Goal: Transaction & Acquisition: Purchase product/service

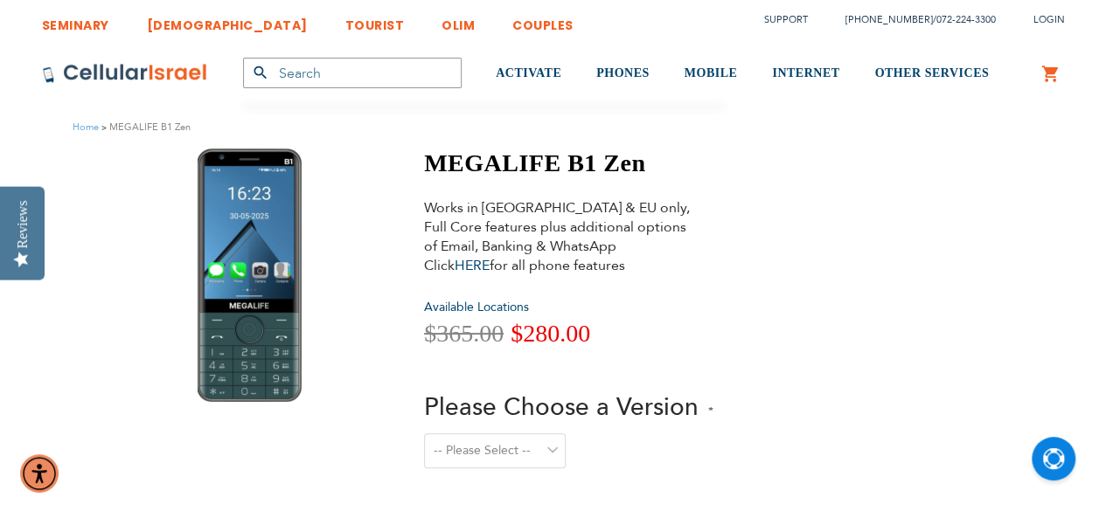
scroll to position [87, 0]
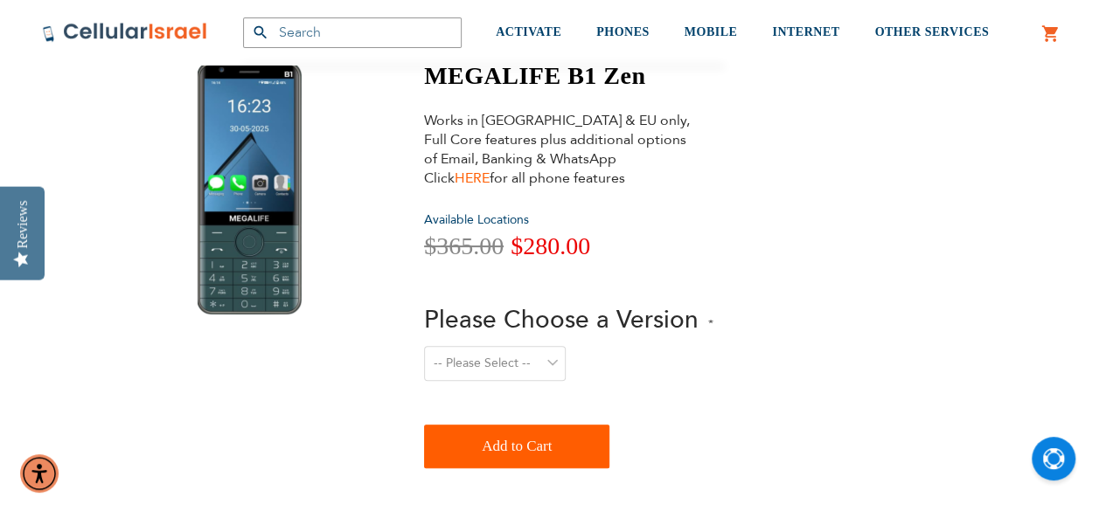
click at [478, 174] on link "HERE" at bounding box center [472, 178] width 35 height 19
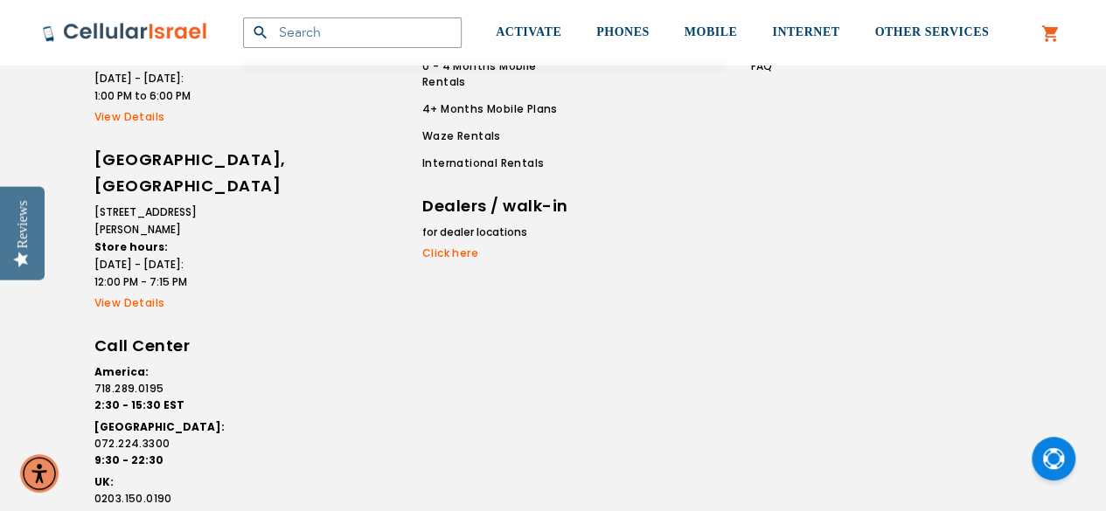
scroll to position [1749, 0]
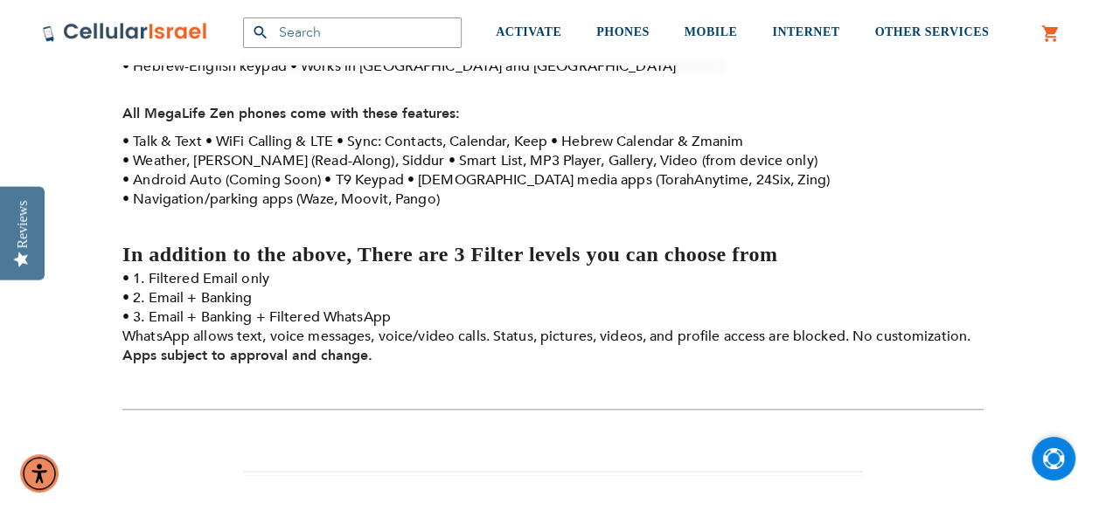
drag, startPoint x: 1068, startPoint y: 456, endPoint x: 1060, endPoint y: 457, distance: 8.8
click at [1066, 457] on button "Open Chat" at bounding box center [1054, 459] width 44 height 44
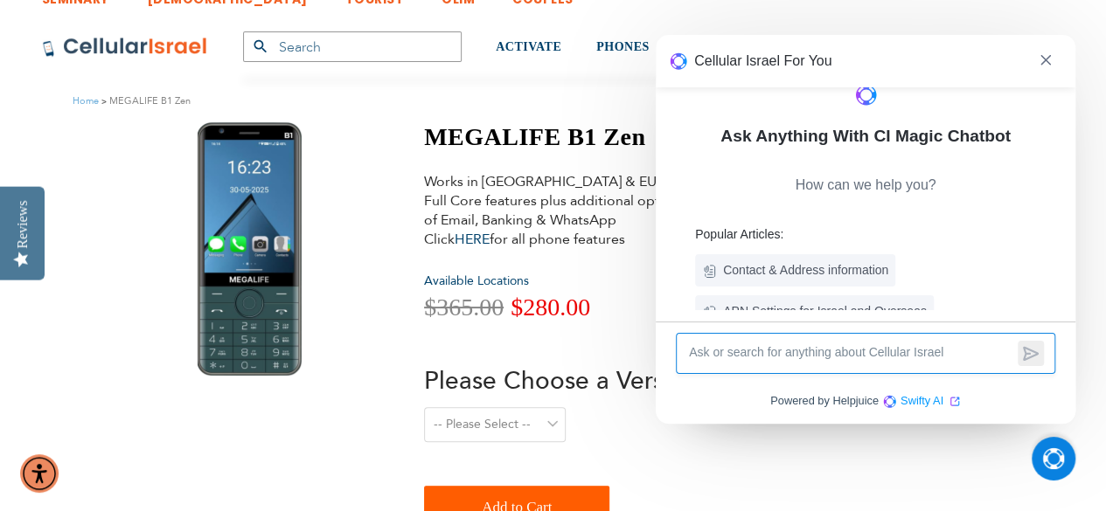
scroll to position [0, 0]
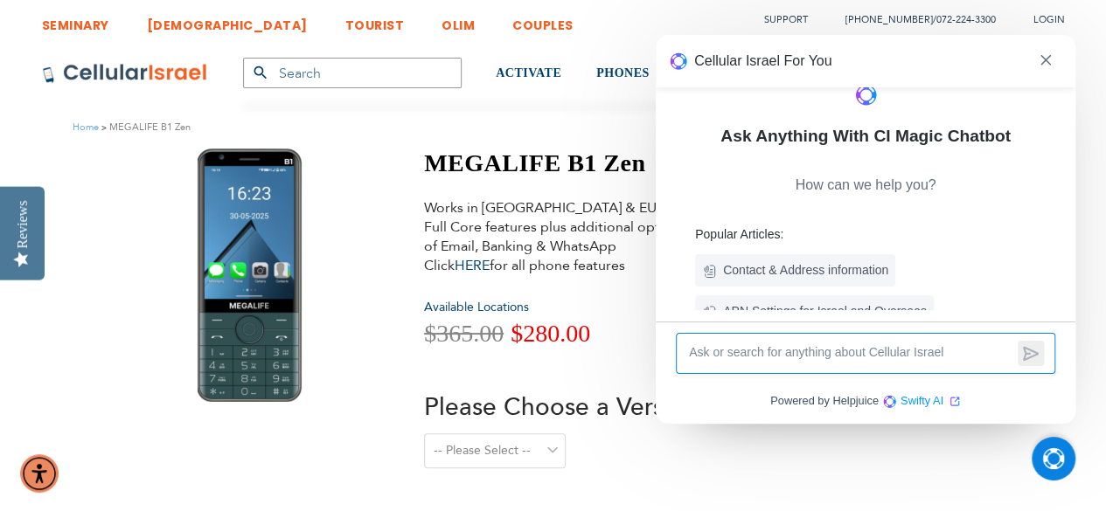
type textarea "D"
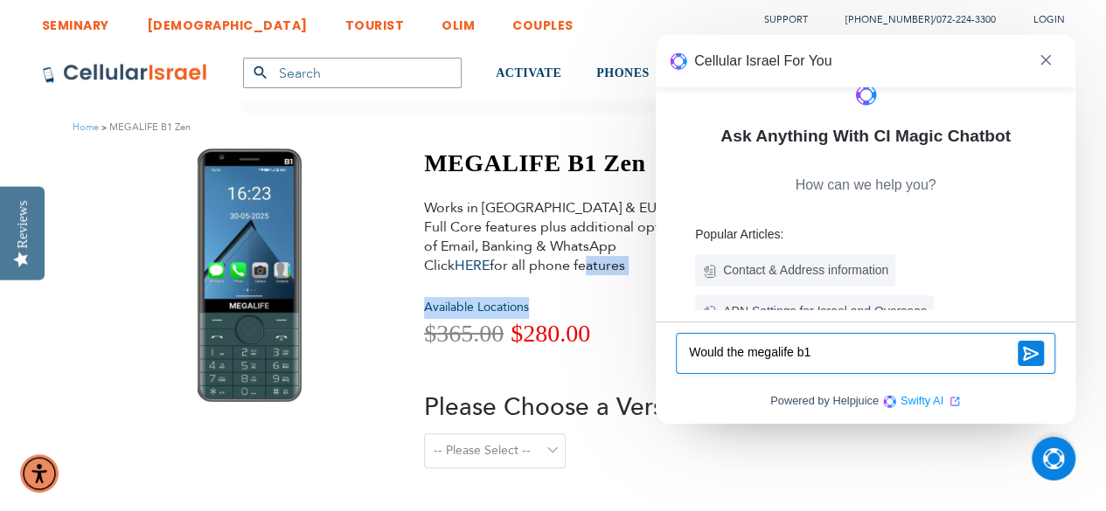
click at [583, 269] on div "MEGALIFE B1 Zen Works in Israel & EU only, Full Core features plus additional o…" at bounding box center [568, 352] width 289 height 407
click at [608, 214] on div "Works in Israel & EU only, Full Core features plus additional options of Email,…" at bounding box center [559, 236] width 271 height 77
click at [630, 143] on div "Home MEGALIFE B1 Zen" at bounding box center [553, 127] width 1106 height 43
drag, startPoint x: 823, startPoint y: 60, endPoint x: 936, endPoint y: 91, distance: 116.9
click at [873, 177] on div "Cellular Israel For You Ask Anything With CI Magic Chatbot How can we help you?…" at bounding box center [866, 229] width 420 height 389
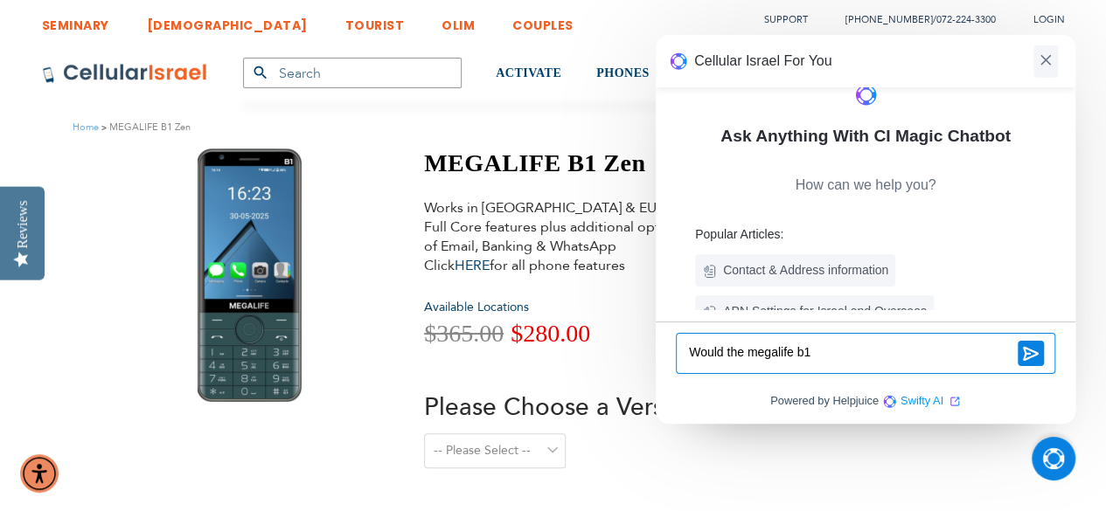
click at [1057, 57] on span at bounding box center [1045, 61] width 24 height 32
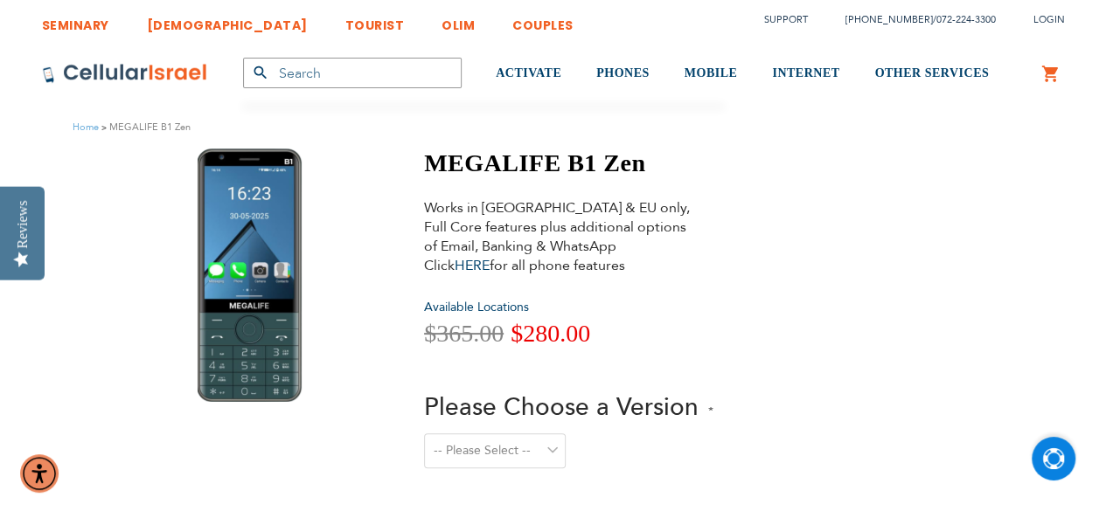
click at [1049, 452] on button "Open Chat" at bounding box center [1054, 459] width 44 height 44
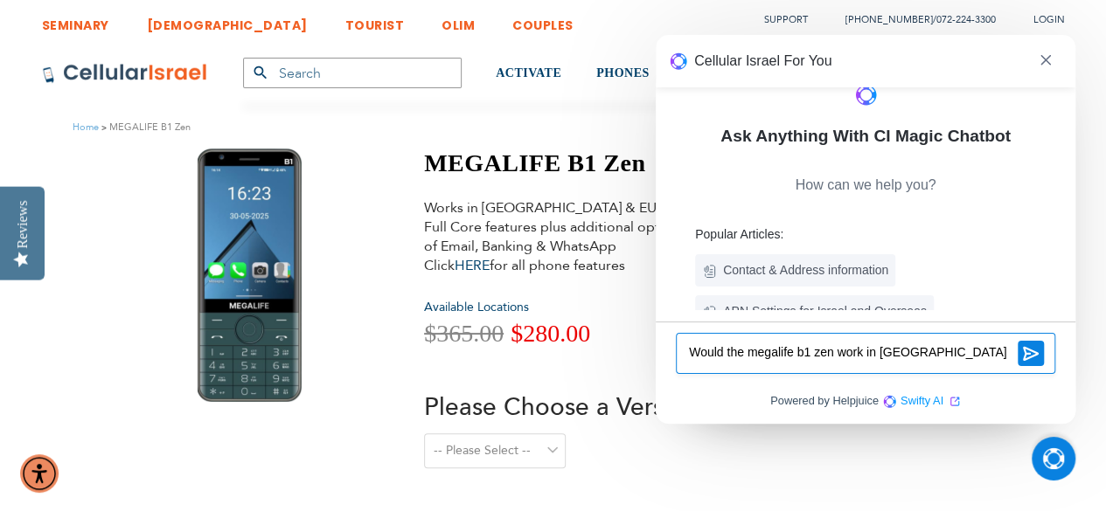
type textarea "Would the megalife b1 zen work in south afruca"
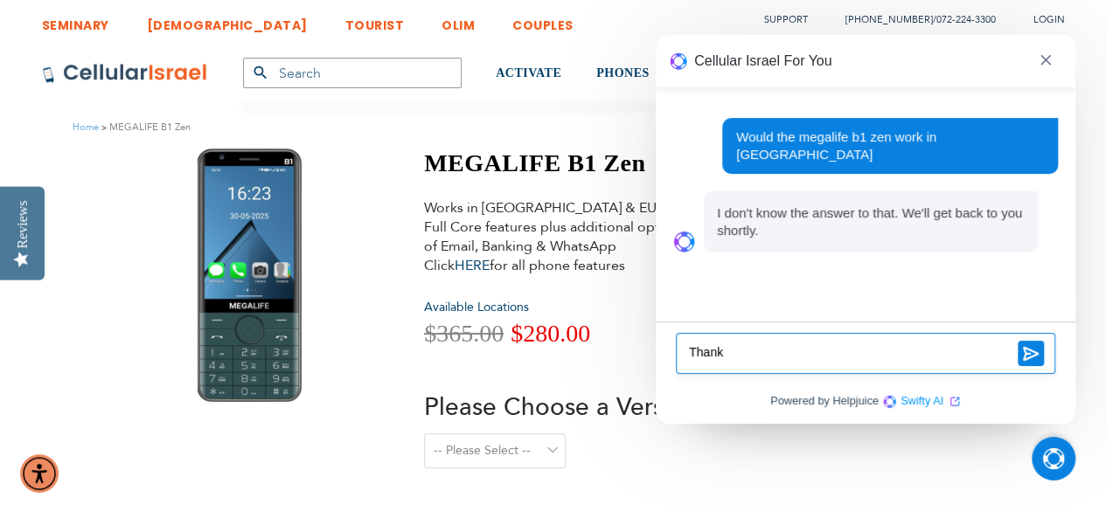
type textarea "Thanks"
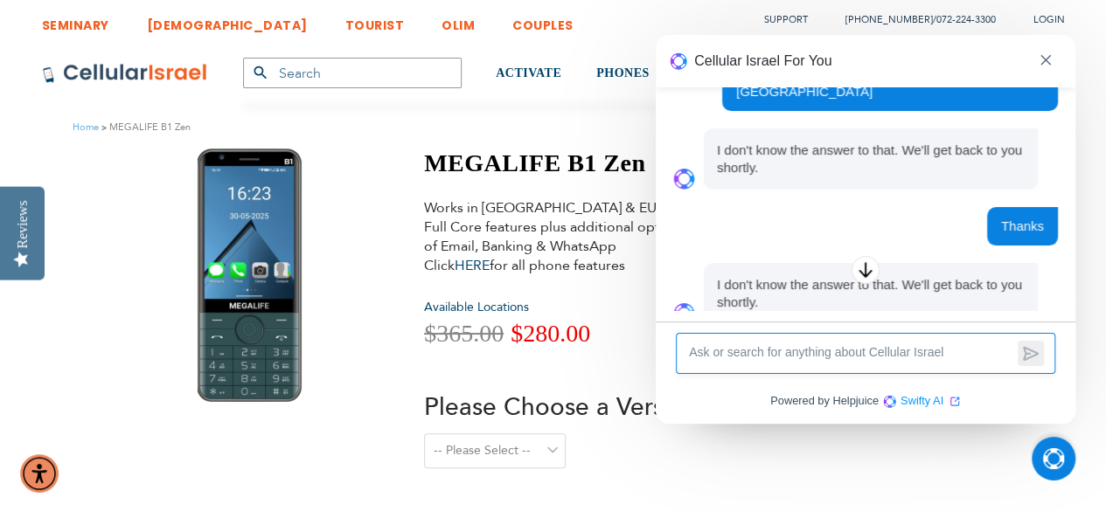
scroll to position [94, 0]
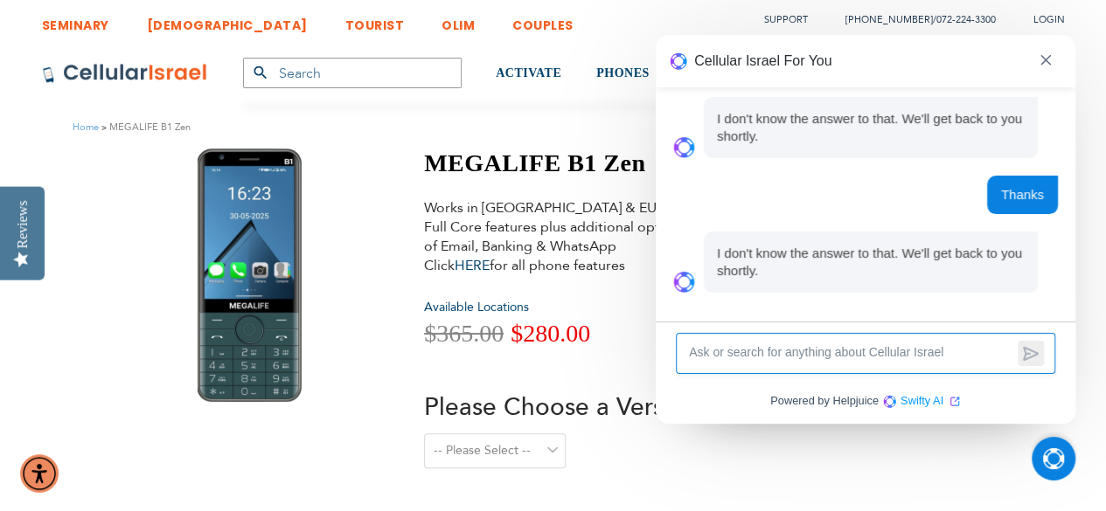
click at [1030, 64] on header "Cellular Israel For You" at bounding box center [866, 61] width 420 height 52
click at [1032, 62] on header "Cellular Israel For You" at bounding box center [866, 61] width 420 height 52
click at [1033, 59] on span at bounding box center [1045, 61] width 24 height 32
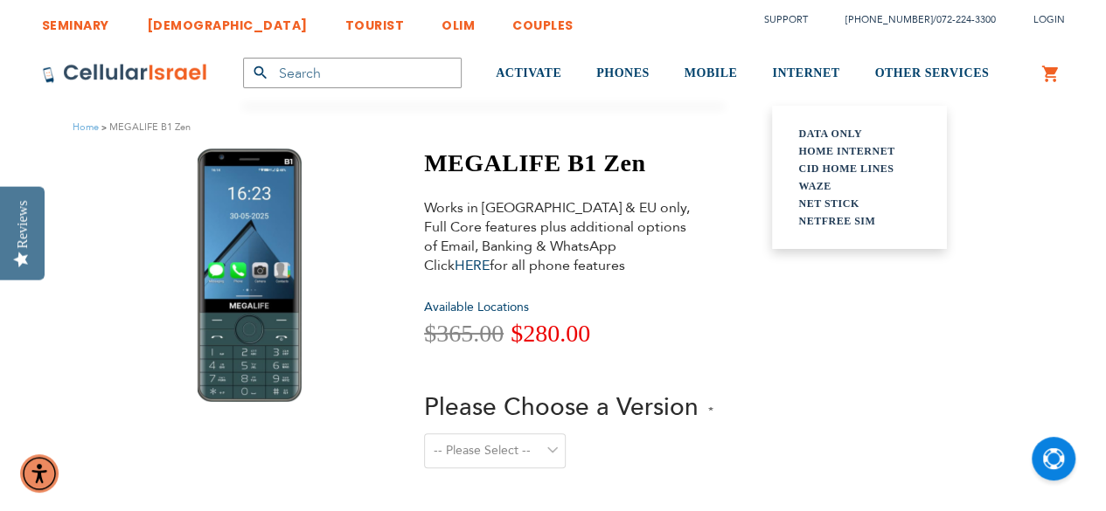
drag, startPoint x: 790, startPoint y: 61, endPoint x: 776, endPoint y: 137, distance: 77.3
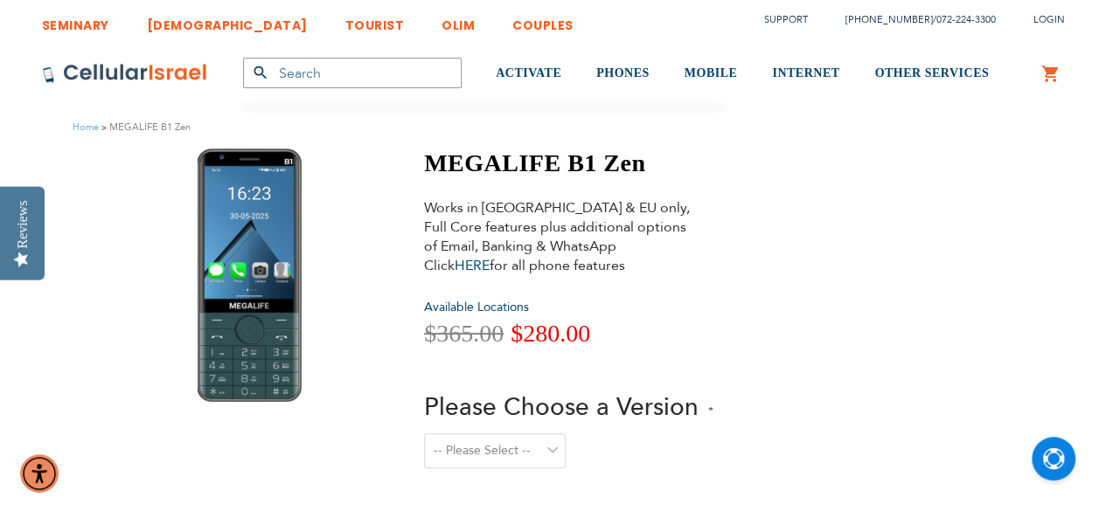
drag, startPoint x: 1032, startPoint y: 477, endPoint x: 1039, endPoint y: 464, distance: 14.9
click at [1039, 464] on button "Open Chat" at bounding box center [1054, 459] width 44 height 44
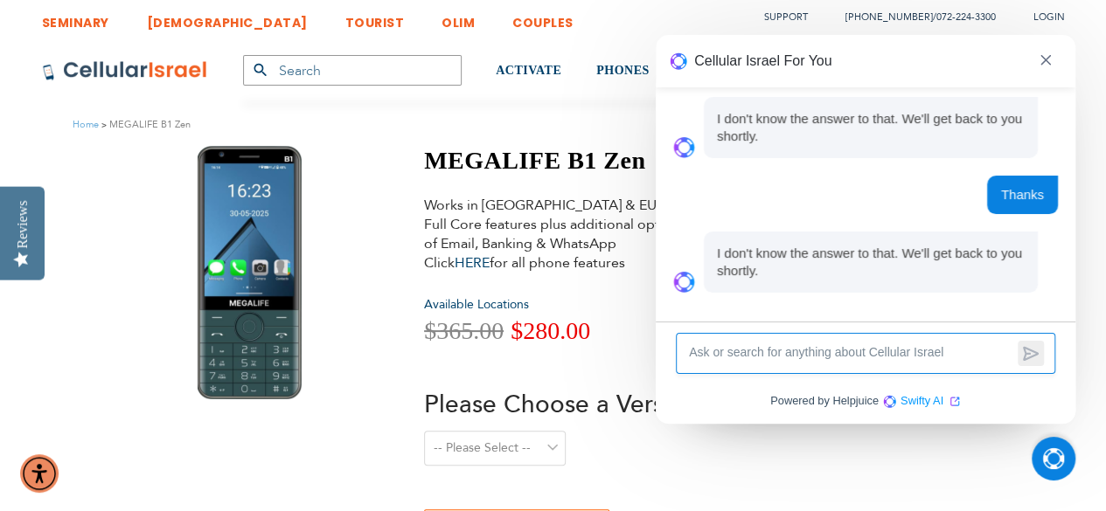
scroll to position [0, 0]
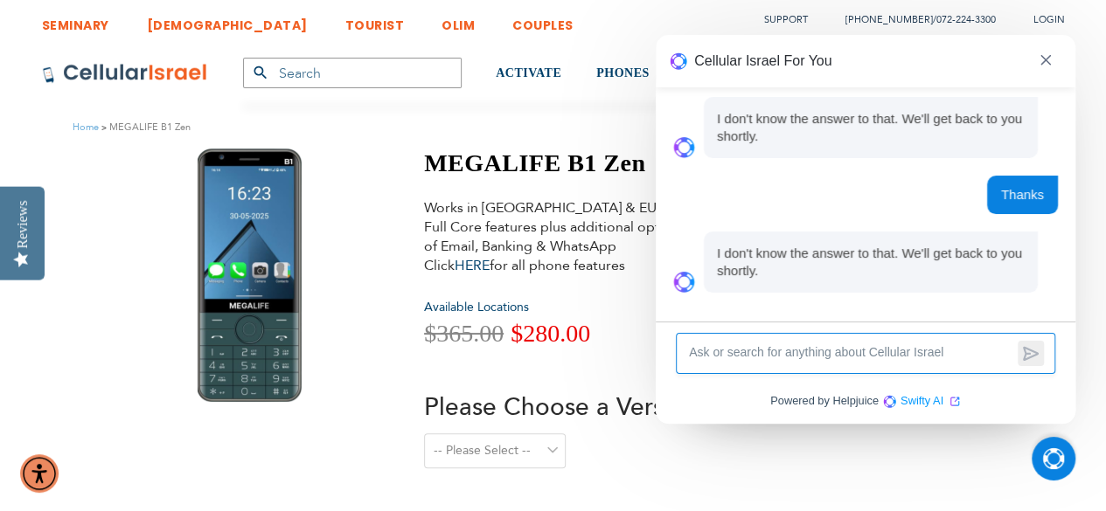
click at [348, 200] on div at bounding box center [249, 276] width 254 height 254
click at [1037, 55] on header "Cellular Israel For You" at bounding box center [866, 61] width 420 height 52
click at [774, 6] on div "SEMINARY YESHIVA TOURIST OLIM COUPLES Support (718) 289-0195 / 072-224-3300 Log…" at bounding box center [553, 20] width 1023 height 41
click at [799, 20] on link "Support" at bounding box center [786, 19] width 44 height 13
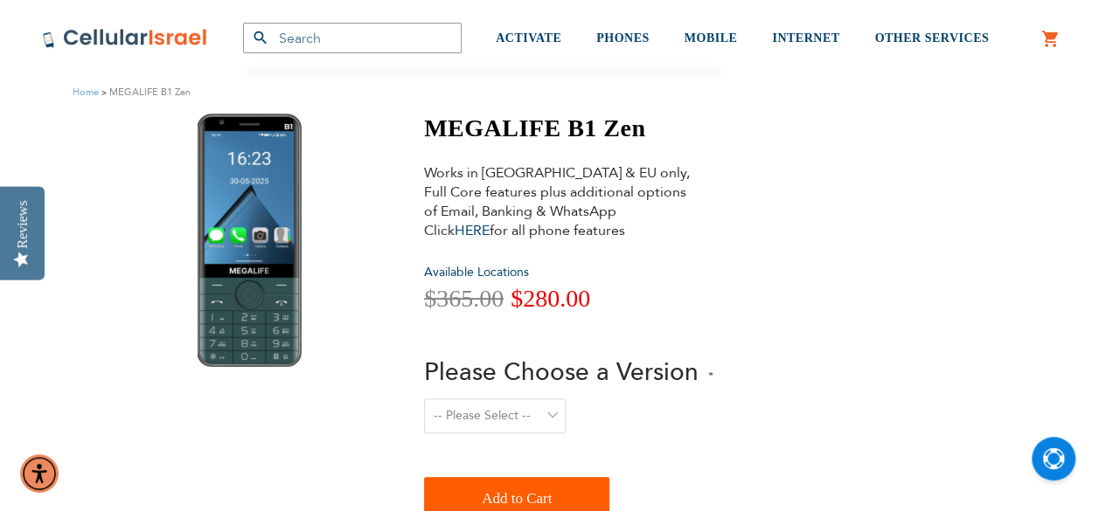
scroll to position [87, 0]
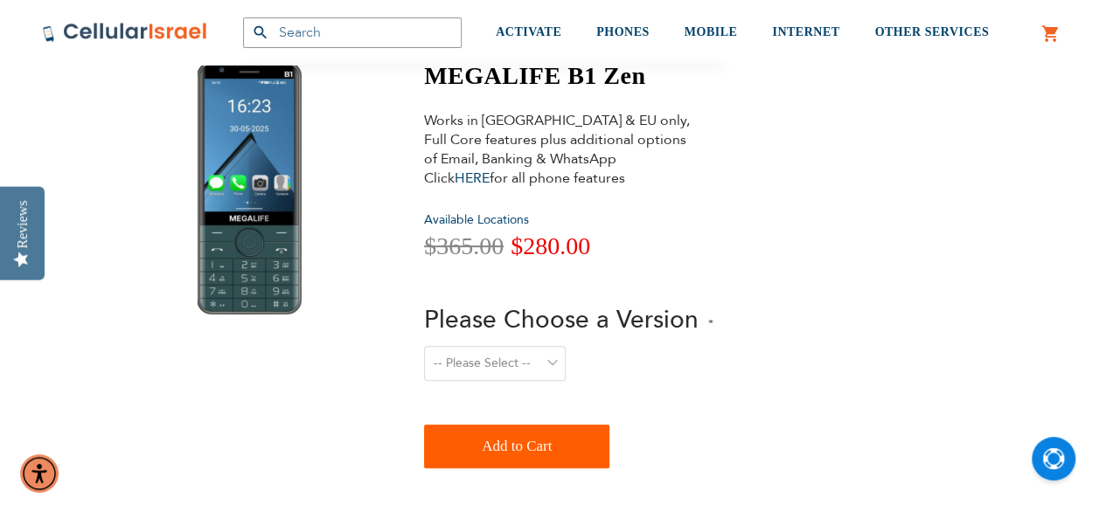
click at [505, 370] on select "-- Please Select -- Level 1. Filtered Email only Level 2. Email + Banking Level…" at bounding box center [495, 363] width 142 height 35
select select "Level 3. Special Yeshiva Plan"
click at [424, 346] on select "-- Please Select -- Level 1. Filtered Email only Level 2. Email + Banking Level…" at bounding box center [495, 363] width 142 height 35
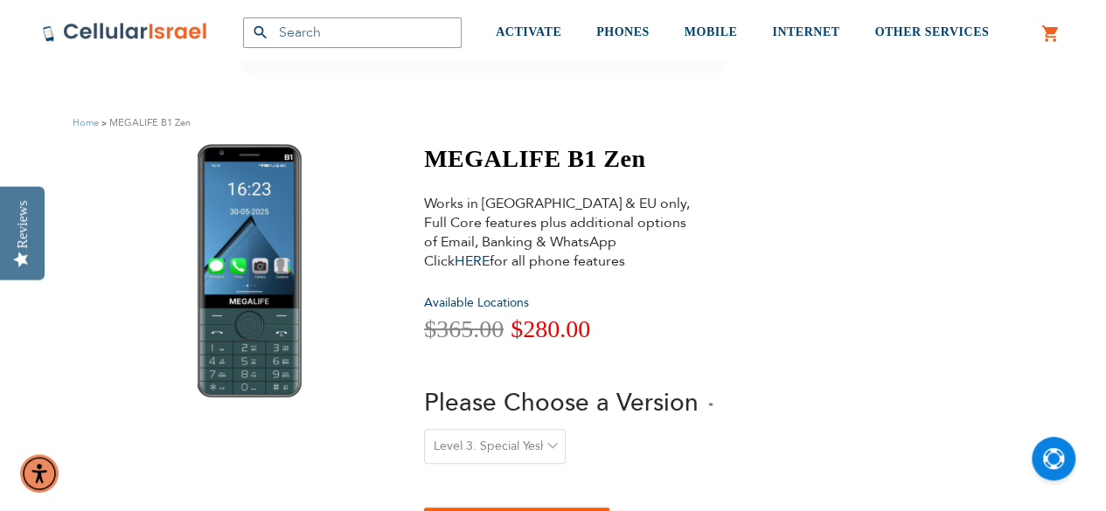
scroll to position [0, 0]
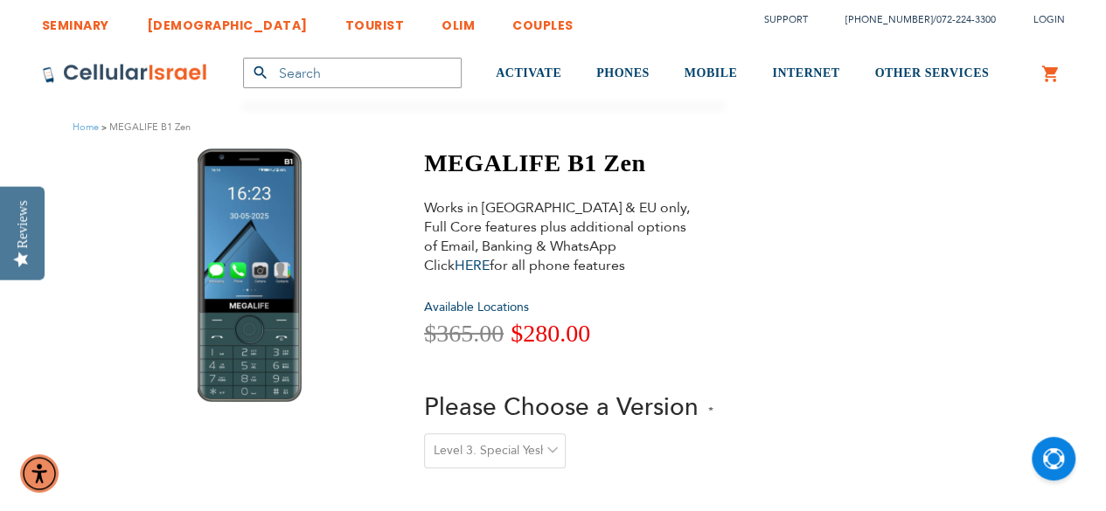
drag, startPoint x: 145, startPoint y: 130, endPoint x: 699, endPoint y: 403, distance: 617.8
click at [784, 386] on div "MEGALIFE B1 Zen Works in [GEOGRAPHIC_DATA] & EU only, Full Core features plus a…" at bounding box center [552, 357] width 861 height 416
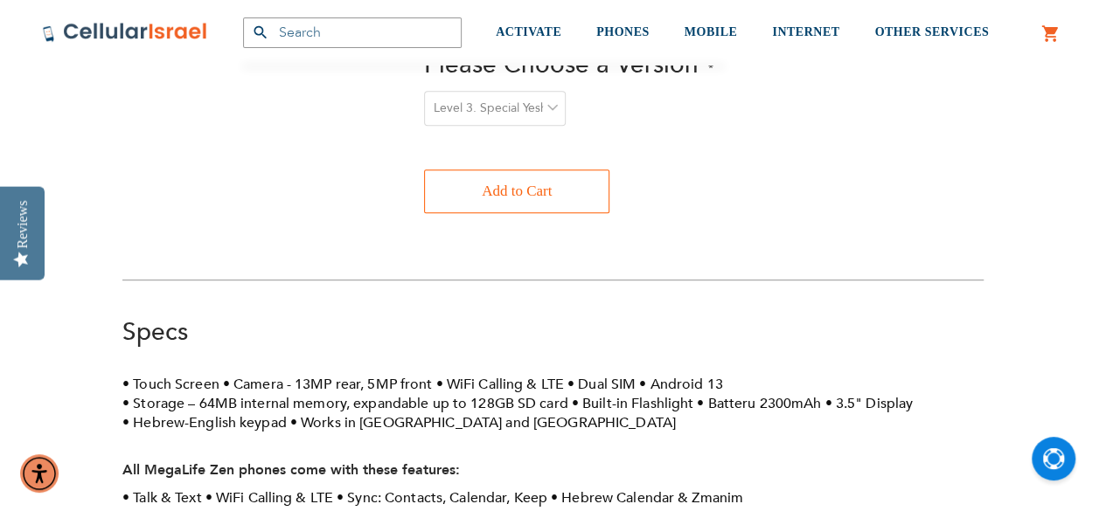
scroll to position [262, 0]
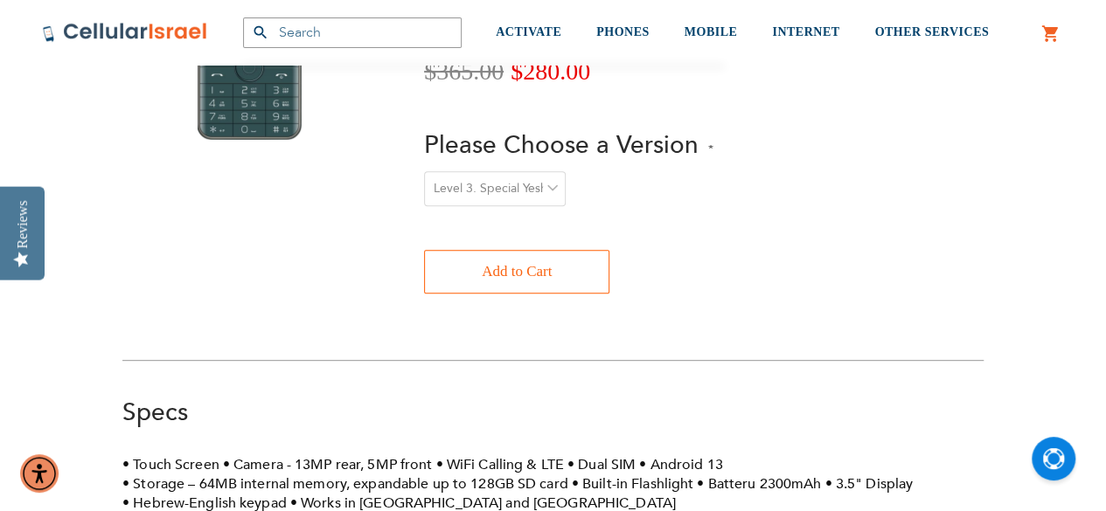
click at [518, 263] on span "Add to Cart" at bounding box center [517, 271] width 70 height 35
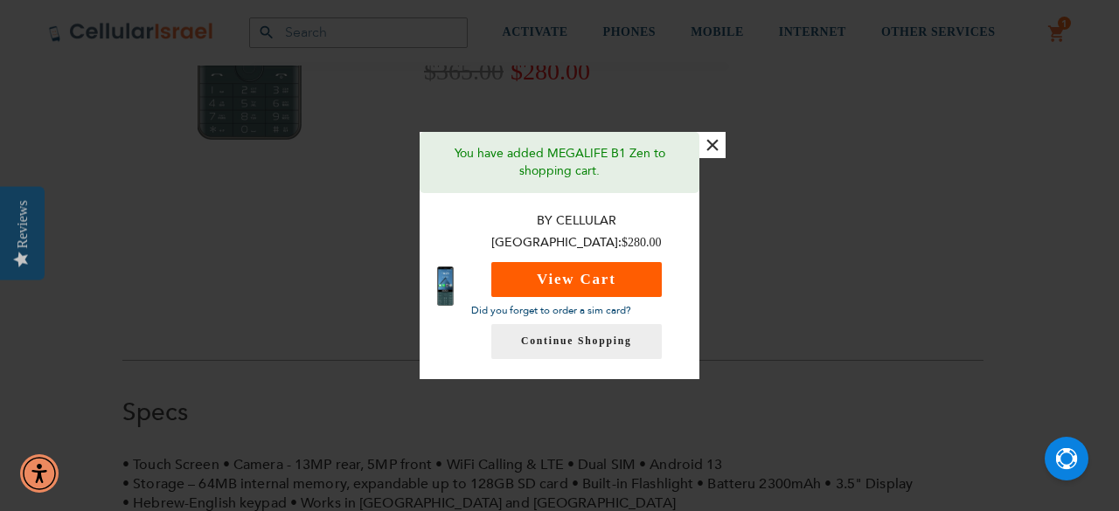
click at [596, 284] on button "View Cart" at bounding box center [576, 279] width 170 height 35
